Goal: Task Accomplishment & Management: Manage account settings

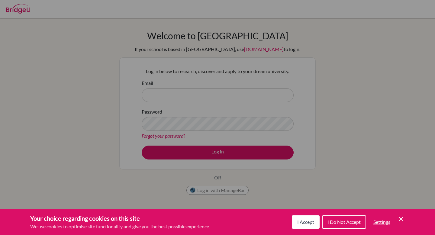
click at [207, 91] on div "Cookie Preferences" at bounding box center [217, 117] width 435 height 235
click at [311, 223] on span "I Accept" at bounding box center [305, 222] width 17 height 6
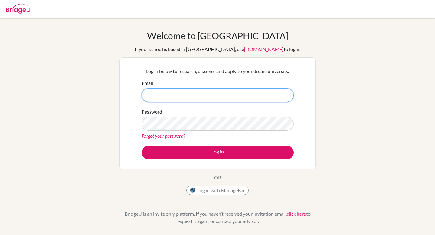
click at [228, 94] on input "Email" at bounding box center [218, 95] width 152 height 14
type input "[EMAIL_ADDRESS][DOMAIN_NAME]"
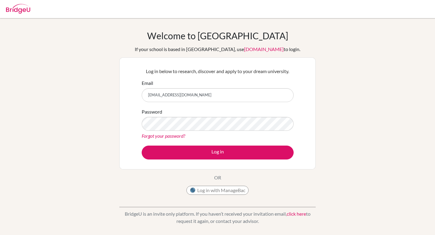
click at [196, 131] on div "Password Forgot your password?" at bounding box center [218, 123] width 152 height 31
click at [234, 194] on button "Log in with ManageBac" at bounding box center [217, 190] width 62 height 9
click at [225, 189] on button "Log in with ManageBac" at bounding box center [217, 190] width 62 height 9
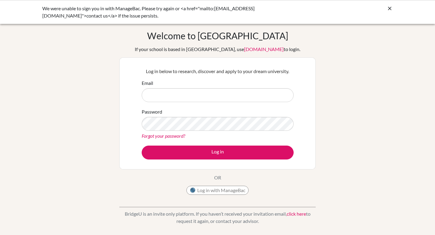
click at [184, 185] on div "Welcome to BridgeU If your school is based in China, use app.bridge-u.com.cn to…" at bounding box center [217, 114] width 196 height 168
click at [212, 192] on button "Log in with ManageBac" at bounding box center [217, 190] width 62 height 9
click at [215, 187] on button "Log in with ManageBac" at bounding box center [217, 190] width 62 height 9
click at [251, 97] on input "Email" at bounding box center [218, 95] width 152 height 14
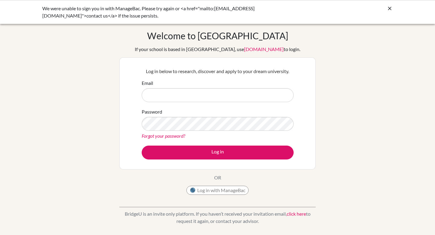
type input "[EMAIL_ADDRESS][DOMAIN_NAME]"
click at [202, 131] on div "Password Forgot your password?" at bounding box center [218, 123] width 152 height 31
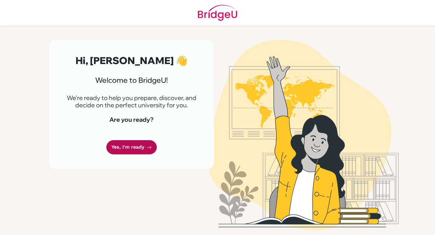
click at [124, 149] on link "Yes, I'm ready" at bounding box center [131, 147] width 50 height 14
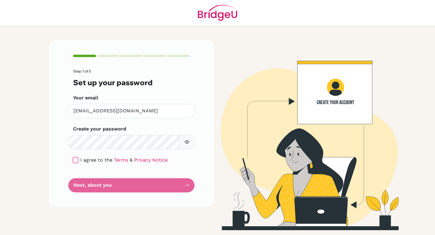
click at [77, 161] on input "checkbox" at bounding box center [75, 160] width 5 height 5
checkbox input "true"
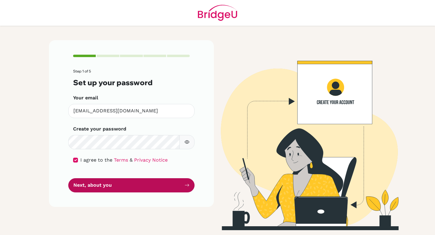
click at [148, 184] on button "Next, about you" at bounding box center [131, 185] width 126 height 14
